Goal: Information Seeking & Learning: Learn about a topic

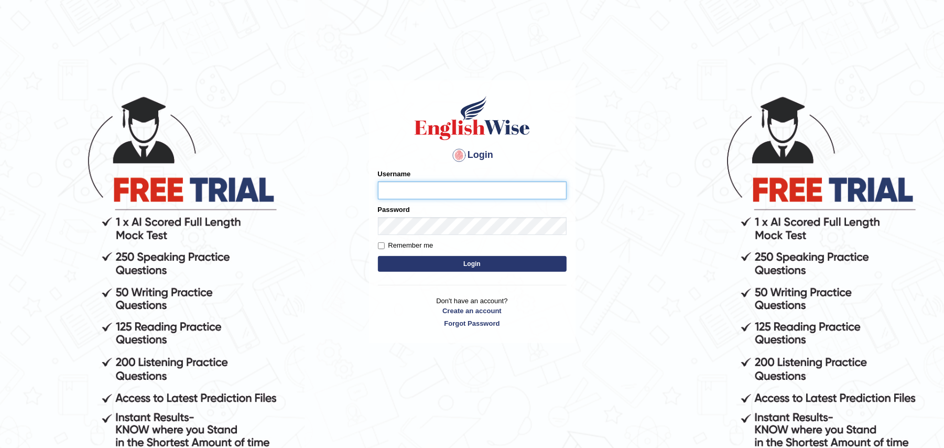
type input "Zehra123"
click at [378, 256] on button "Login" at bounding box center [472, 264] width 189 height 16
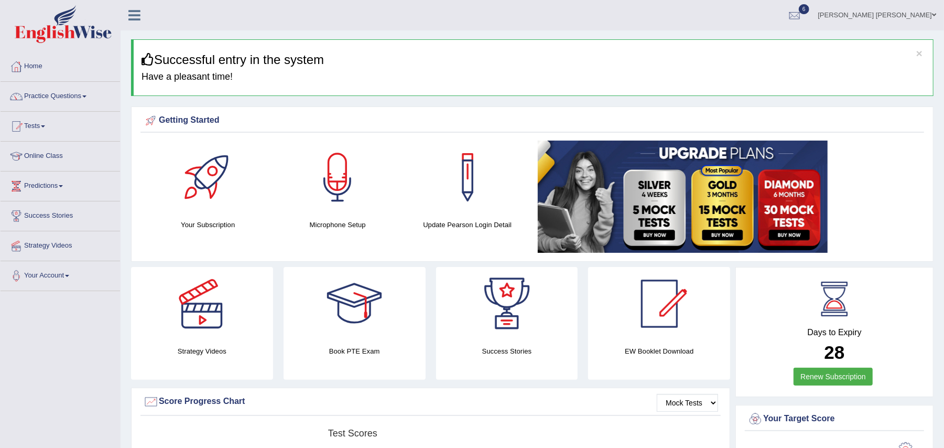
click at [34, 155] on link "Online Class" at bounding box center [60, 155] width 119 height 26
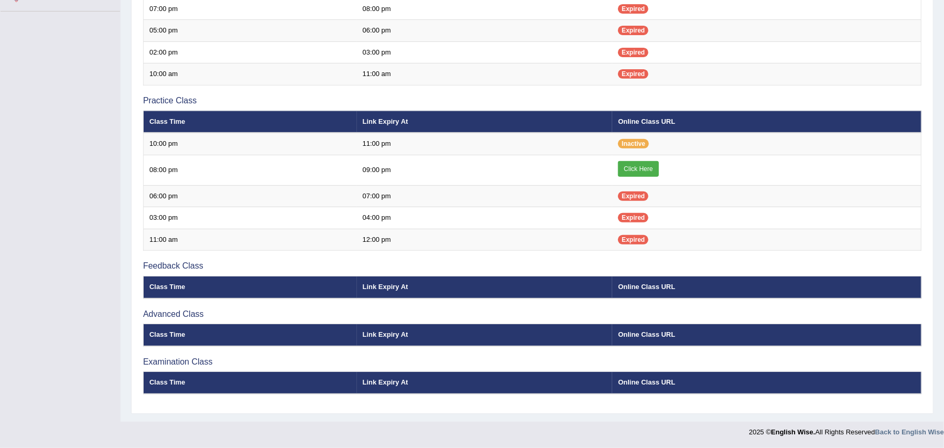
scroll to position [283, 0]
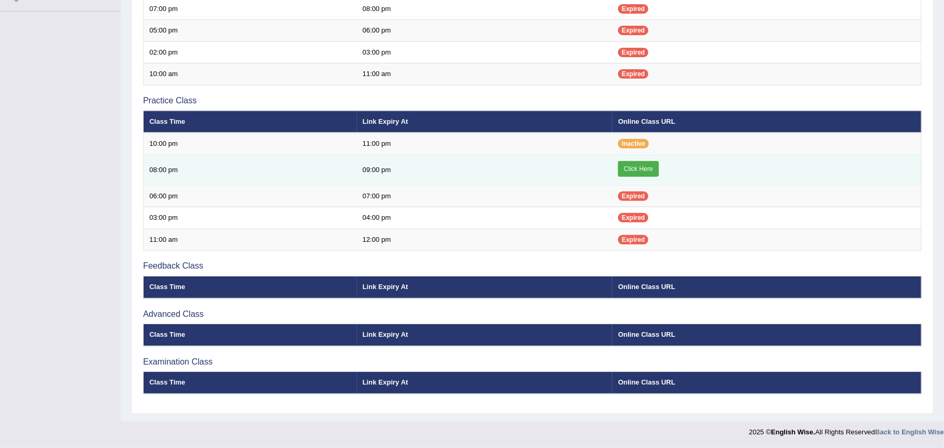
click at [642, 166] on link "Click Here" at bounding box center [638, 169] width 40 height 16
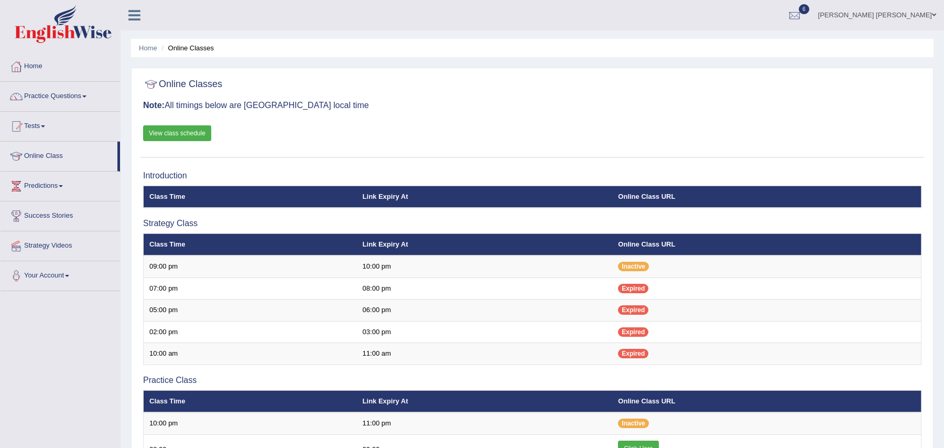
scroll to position [283, 0]
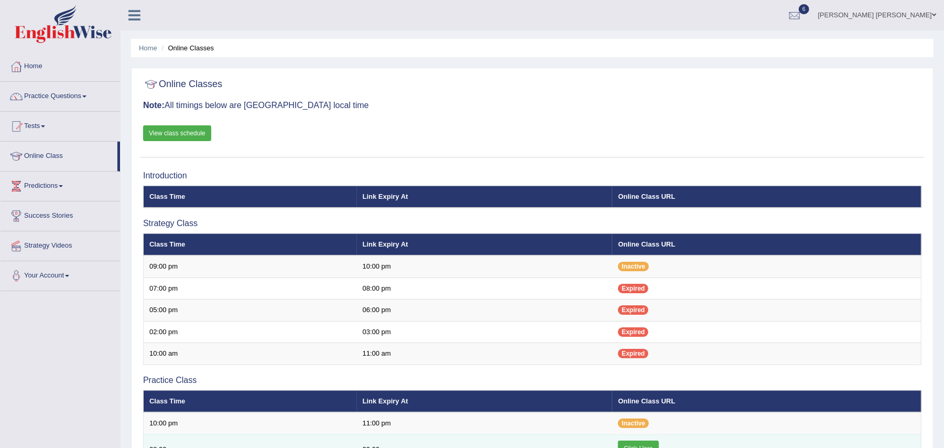
scroll to position [5, 0]
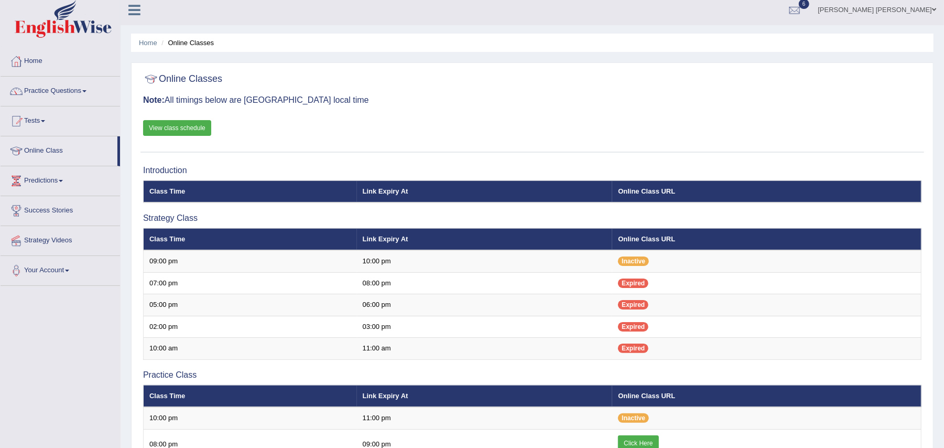
click at [203, 131] on link "View class schedule" at bounding box center [177, 128] width 68 height 16
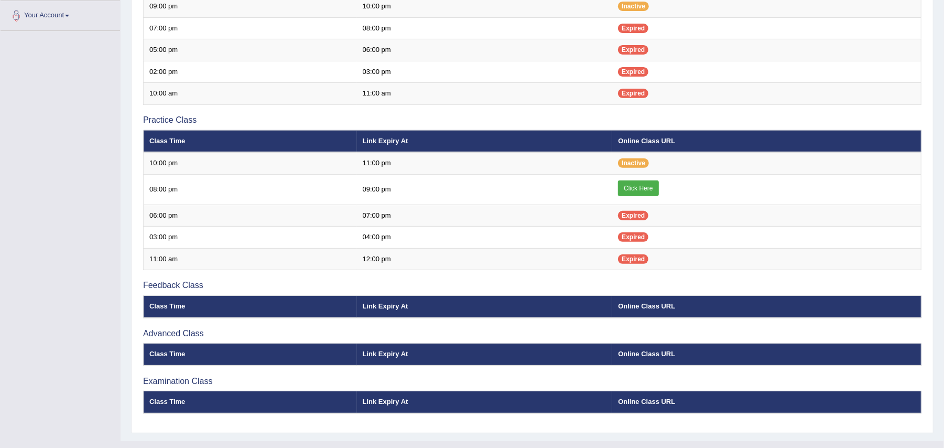
scroll to position [283, 0]
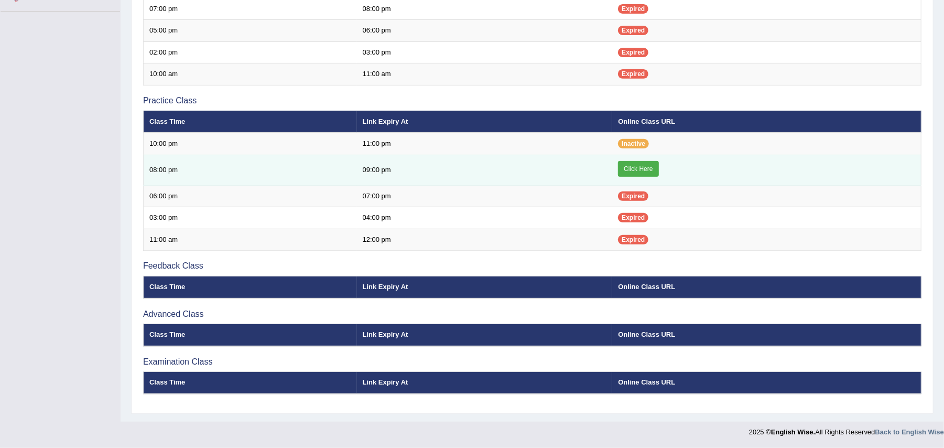
click at [646, 166] on link "Click Here" at bounding box center [638, 169] width 40 height 16
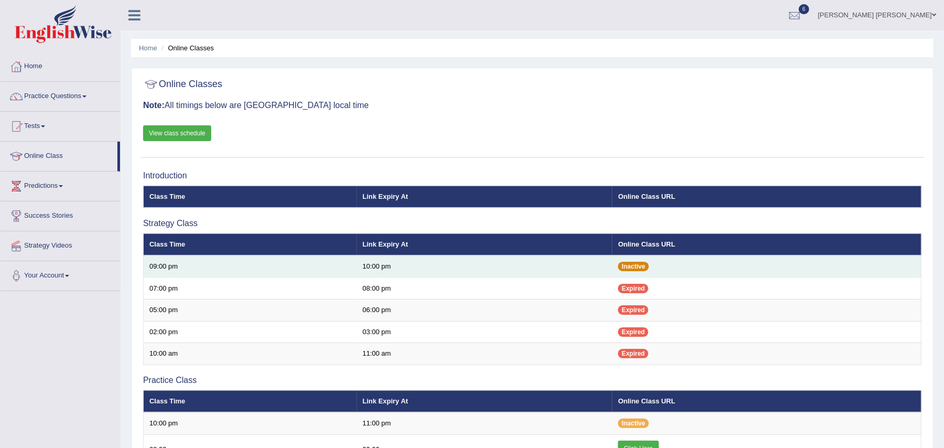
click at [632, 264] on span "Inactive" at bounding box center [633, 266] width 31 height 9
click at [591, 266] on td "10:00 pm" at bounding box center [485, 266] width 256 height 22
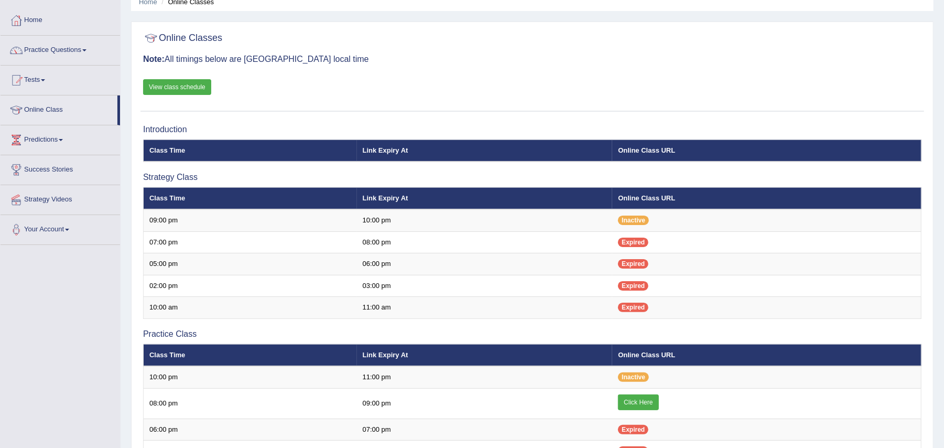
scroll to position [49, 0]
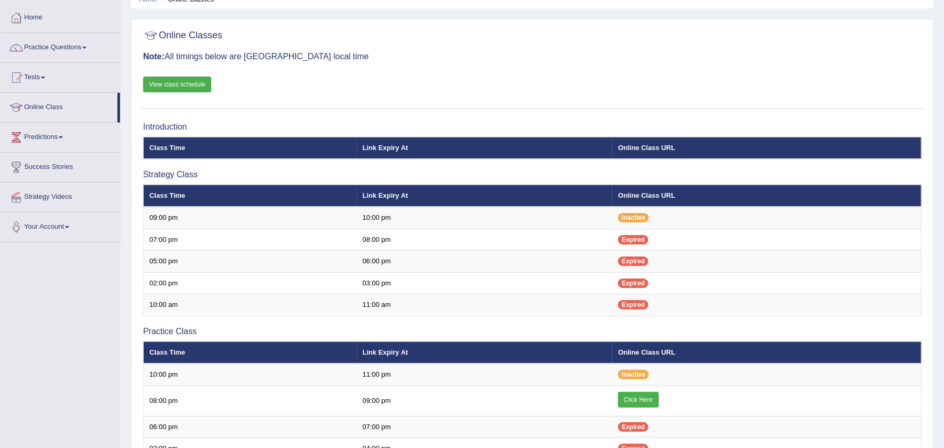
click at [202, 82] on link "View class schedule" at bounding box center [177, 85] width 68 height 16
